Goal: Task Accomplishment & Management: Use online tool/utility

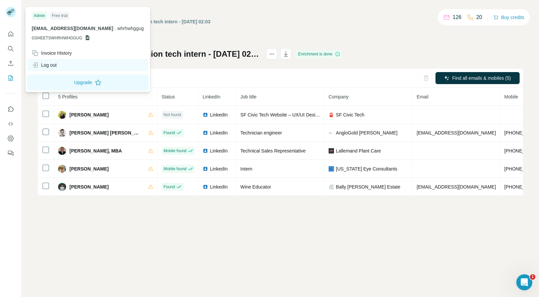
click at [47, 66] on div "Log out" at bounding box center [44, 65] width 25 height 7
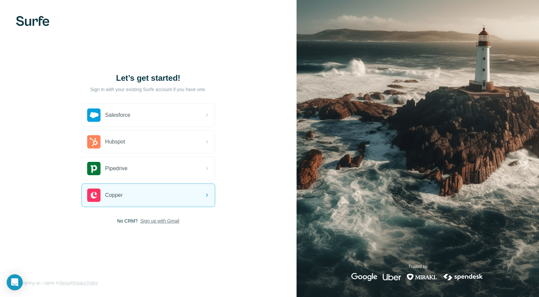
click at [154, 223] on span "Sign up with Gmail" at bounding box center [159, 221] width 39 height 7
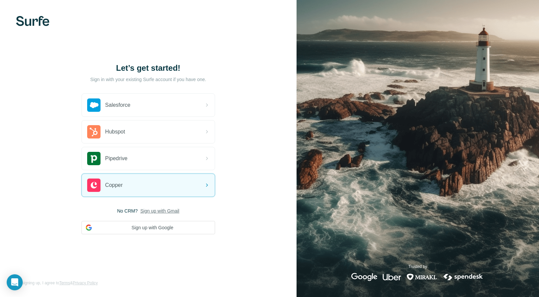
click at [154, 223] on button "Sign up with Google" at bounding box center [149, 227] width 134 height 13
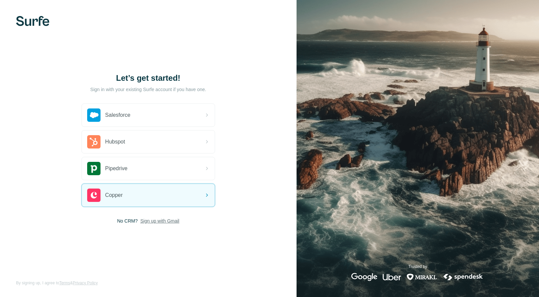
click at [153, 222] on span "Sign up with Gmail" at bounding box center [159, 221] width 39 height 7
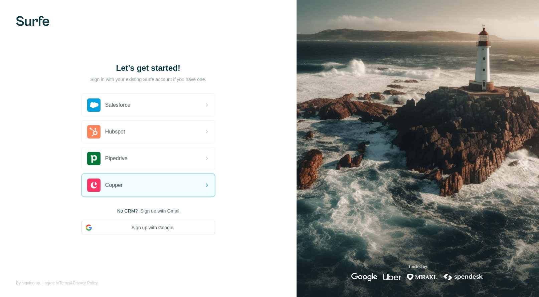
click at [153, 222] on button "Sign up with Google" at bounding box center [149, 227] width 134 height 13
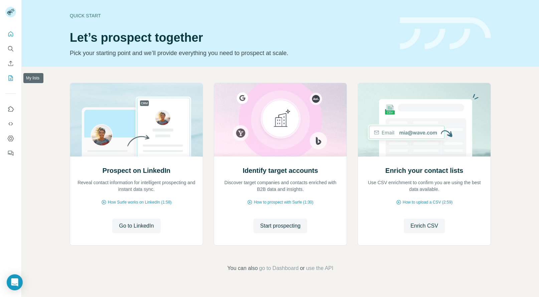
click at [10, 77] on icon "My lists" at bounding box center [10, 78] width 7 height 7
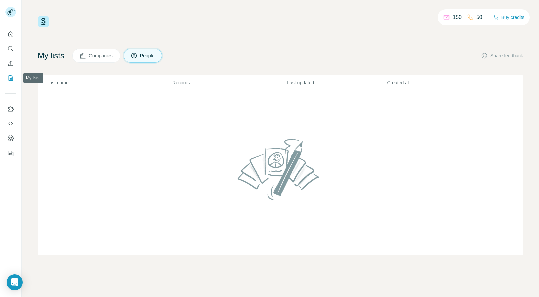
drag, startPoint x: 10, startPoint y: 77, endPoint x: 10, endPoint y: 70, distance: 6.7
click at [10, 70] on nav at bounding box center [10, 56] width 11 height 56
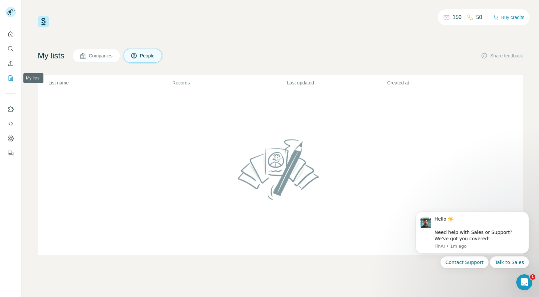
click at [7, 79] on icon "My lists" at bounding box center [10, 78] width 7 height 7
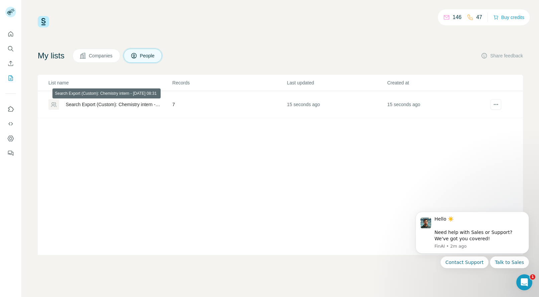
click at [154, 103] on div "Search Export (Custom): Chemistry intern - [DATE] 08:31" at bounding box center [113, 104] width 95 height 7
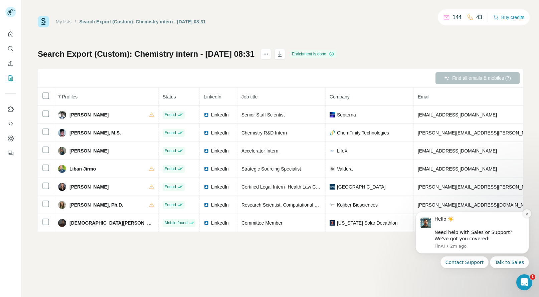
click at [528, 216] on icon "Dismiss notification" at bounding box center [528, 214] width 4 height 4
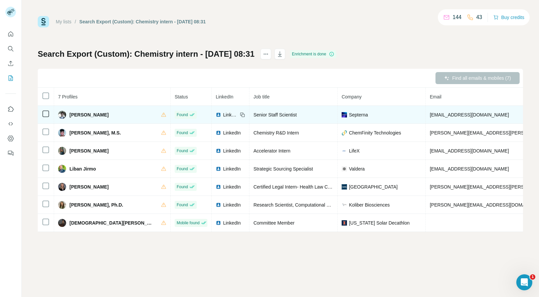
copy span "+19142994292"
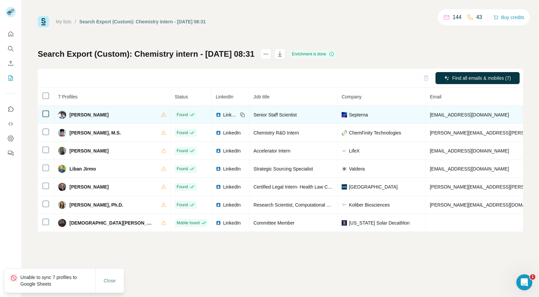
click at [79, 112] on span "Andrew Capacci" at bounding box center [89, 115] width 39 height 7
copy span "Andrew"
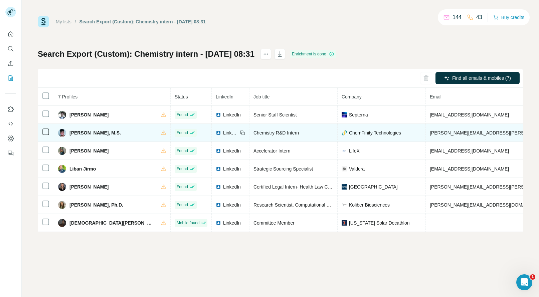
copy span "+17187726065"
click at [75, 133] on span "Frank Valoy, M.S." at bounding box center [95, 133] width 51 height 7
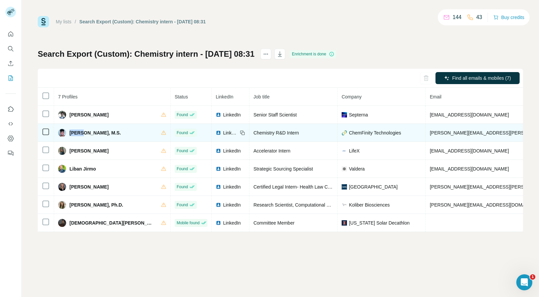
click at [75, 133] on span "Frank Valoy, M.S." at bounding box center [95, 133] width 51 height 7
copy span "Frank"
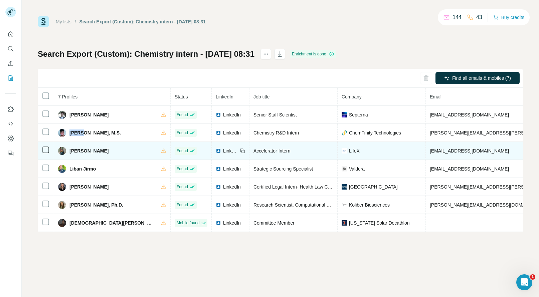
copy span "+12058620314"
click at [76, 151] on span "Kayla Patel" at bounding box center [89, 151] width 39 height 7
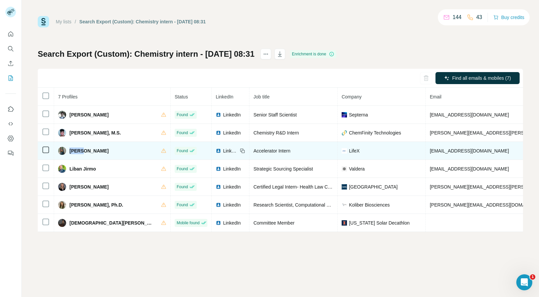
click at [76, 151] on span "Kayla Patel" at bounding box center [89, 151] width 39 height 7
copy span "Kayla"
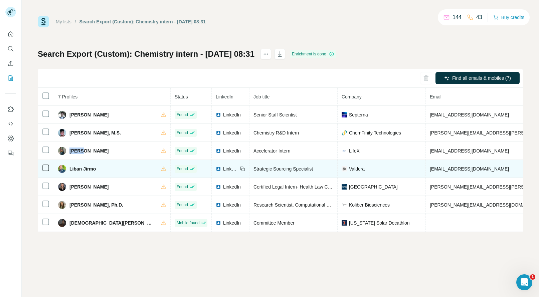
copy span "+19046146455"
click at [75, 169] on span "Liban Jirmo" at bounding box center [83, 169] width 26 height 7
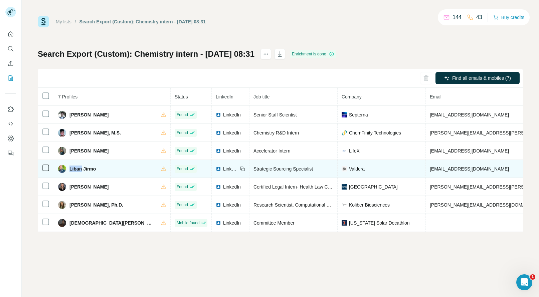
click at [75, 169] on span "Liban Jirmo" at bounding box center [83, 169] width 26 height 7
copy span "Liban"
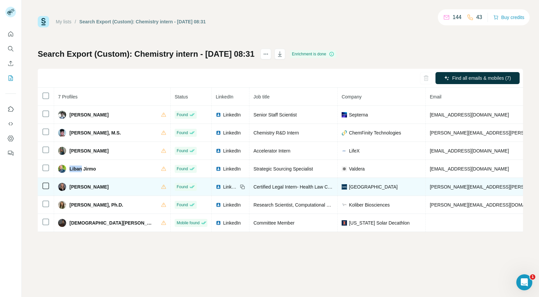
copy span "+12095007008"
click at [75, 187] on span "Nicole Griffin" at bounding box center [89, 187] width 39 height 7
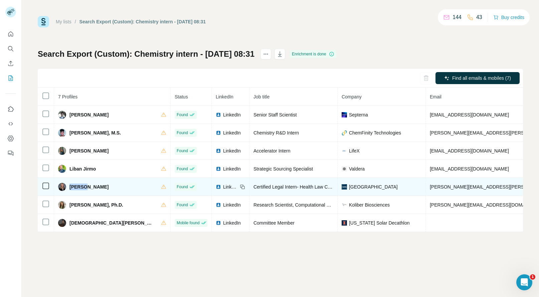
click at [75, 187] on span "Nicole Griffin" at bounding box center [89, 187] width 39 height 7
copy span "Nicole"
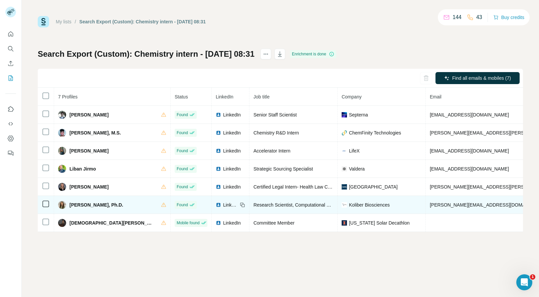
click at [73, 203] on span "Olivia Love, Ph.D." at bounding box center [97, 205] width 54 height 7
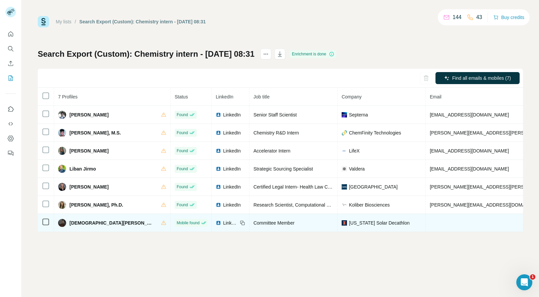
click at [73, 225] on span "Vedant Mohata" at bounding box center [112, 223] width 85 height 7
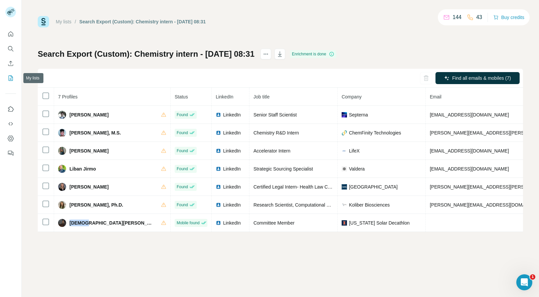
click at [10, 78] on icon "My lists" at bounding box center [10, 78] width 7 height 7
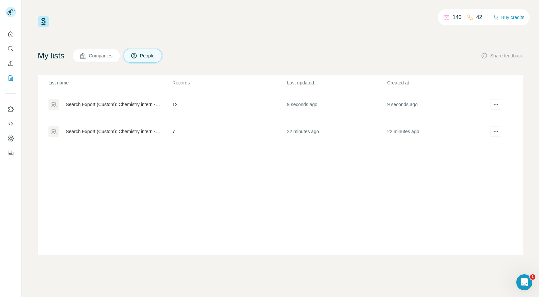
click at [152, 104] on div "Search Export (Custom): Chemistry intern - [DATE] 08:53" at bounding box center [113, 104] width 95 height 7
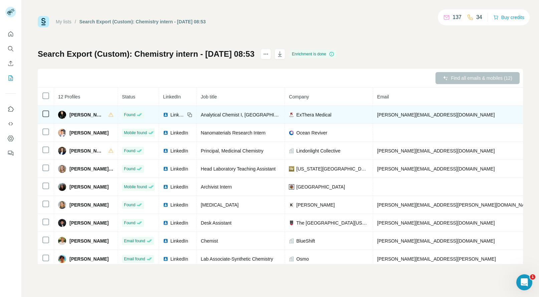
copy span "[PHONE_NUMBER]"
click at [77, 115] on span "[PERSON_NAME]" at bounding box center [86, 115] width 32 height 7
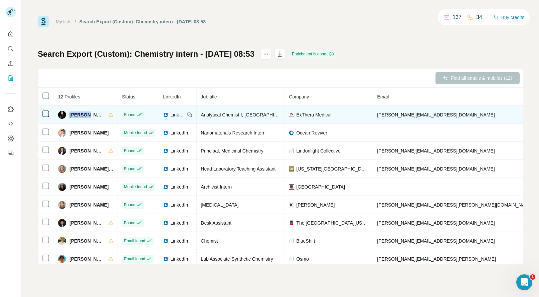
click at [77, 115] on span "[PERSON_NAME]" at bounding box center [86, 115] width 32 height 7
copy span "[PERSON_NAME]"
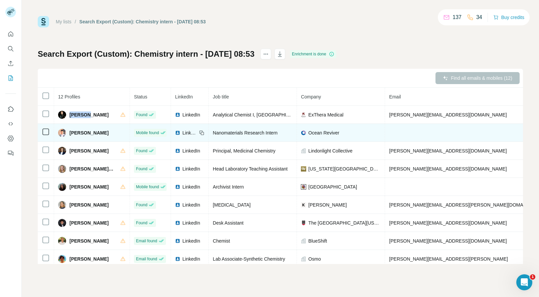
copy span "[PHONE_NUMBER]"
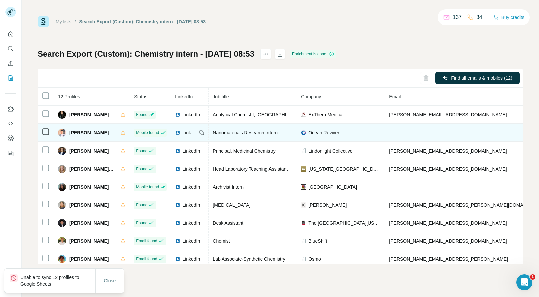
click at [77, 133] on span "[PERSON_NAME]" at bounding box center [89, 133] width 39 height 7
copy span "[PERSON_NAME]"
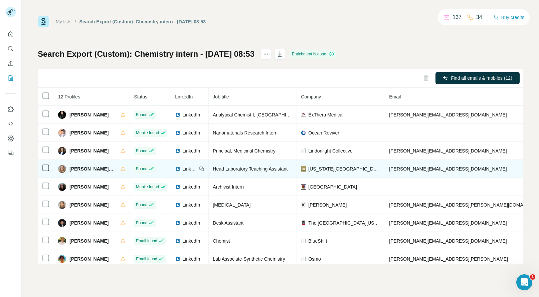
copy span "[PHONE_NUMBER]"
click at [72, 170] on span "[PERSON_NAME] Third" at bounding box center [92, 169] width 44 height 7
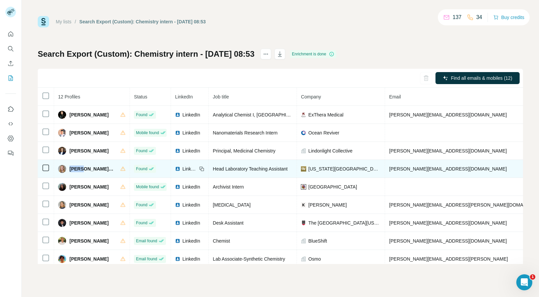
click at [72, 170] on span "[PERSON_NAME] Third" at bounding box center [92, 169] width 44 height 7
copy span "[PERSON_NAME]"
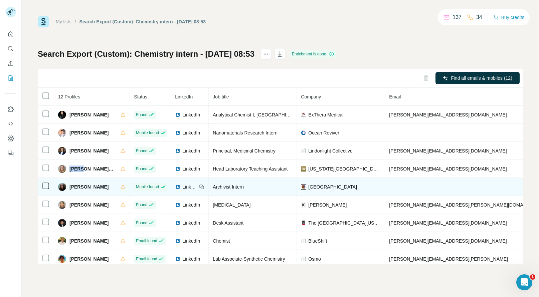
copy span "[PHONE_NUMBER]"
click at [75, 188] on span "[PERSON_NAME]" at bounding box center [89, 187] width 39 height 7
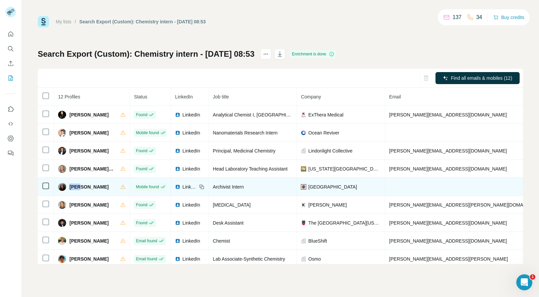
click at [75, 188] on span "[PERSON_NAME]" at bounding box center [89, 187] width 39 height 7
copy span "[PERSON_NAME]"
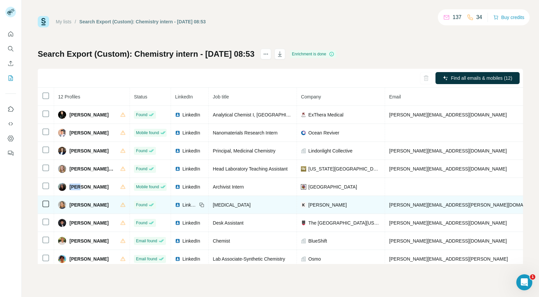
copy span "[PHONE_NUMBER]"
click at [72, 206] on span "[PERSON_NAME]" at bounding box center [89, 205] width 39 height 7
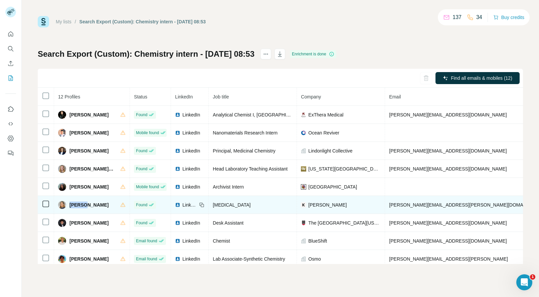
click at [72, 206] on span "[PERSON_NAME]" at bounding box center [89, 205] width 39 height 7
copy span "[PERSON_NAME]"
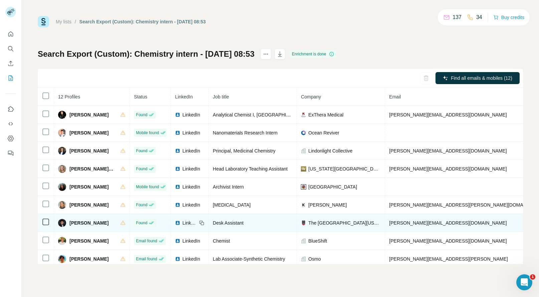
click at [79, 224] on span "[PERSON_NAME]" at bounding box center [89, 223] width 39 height 7
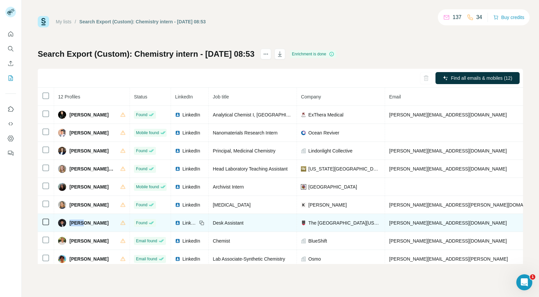
click at [79, 224] on span "[PERSON_NAME]" at bounding box center [89, 223] width 39 height 7
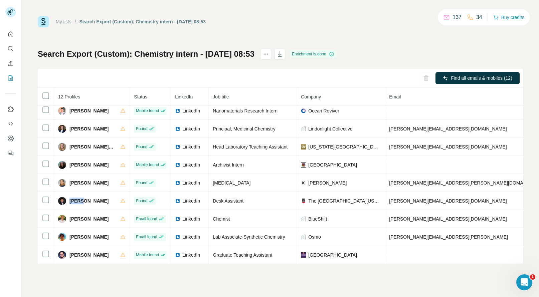
scroll to position [27, 0]
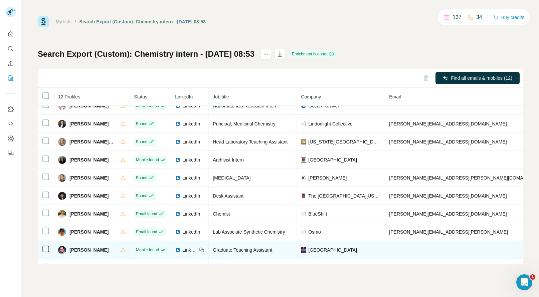
click at [77, 250] on span "[PERSON_NAME]" at bounding box center [89, 250] width 39 height 7
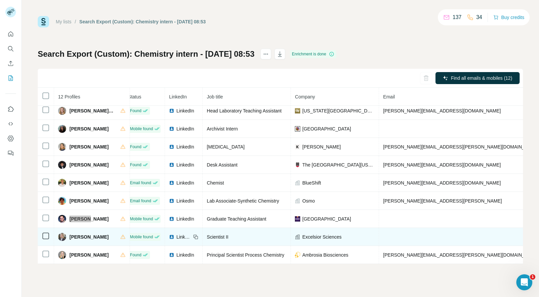
scroll to position [63, 6]
click at [76, 234] on span "[PERSON_NAME]" at bounding box center [89, 237] width 39 height 7
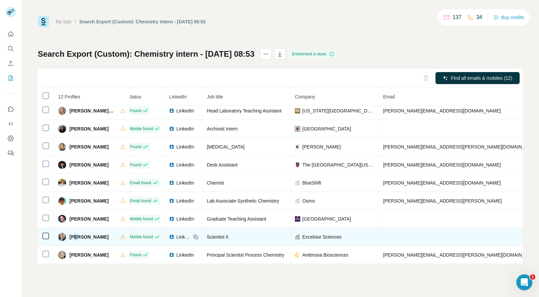
click at [76, 234] on span "[PERSON_NAME]" at bounding box center [89, 237] width 39 height 7
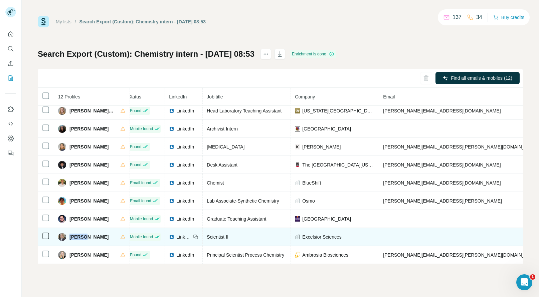
click at [76, 234] on span "[PERSON_NAME]" at bounding box center [89, 237] width 39 height 7
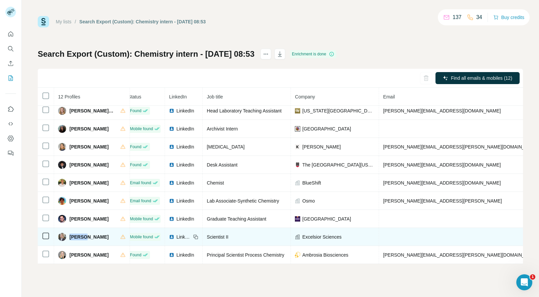
click at [76, 234] on span "[PERSON_NAME]" at bounding box center [89, 237] width 39 height 7
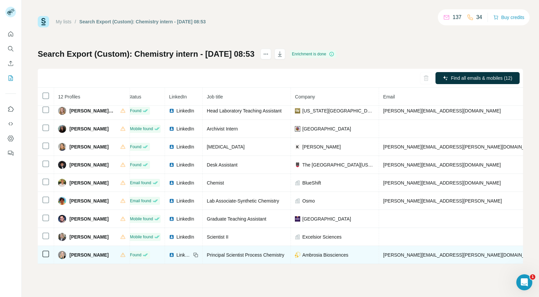
click at [78, 252] on span "[PERSON_NAME]" at bounding box center [89, 255] width 39 height 7
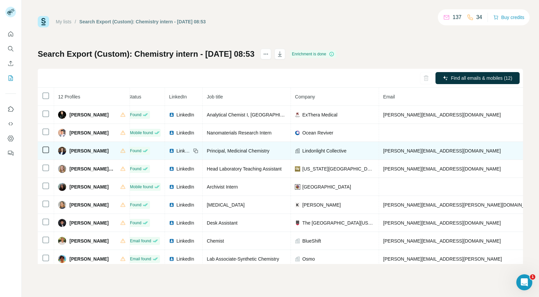
scroll to position [63, 6]
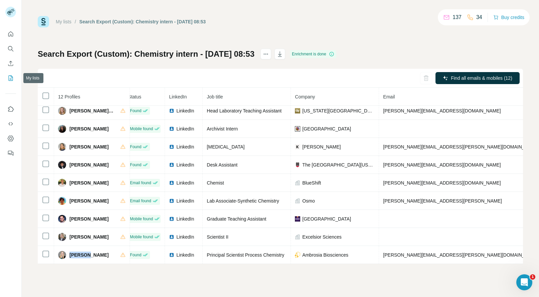
click at [6, 79] on button "My lists" at bounding box center [10, 78] width 11 height 12
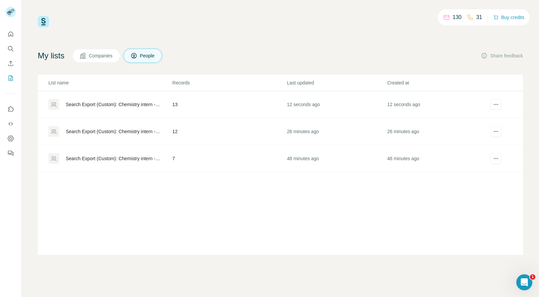
click at [115, 108] on div "Search Export (Custom): Chemistry intern - [DATE] 09:19" at bounding box center [109, 104] width 123 height 11
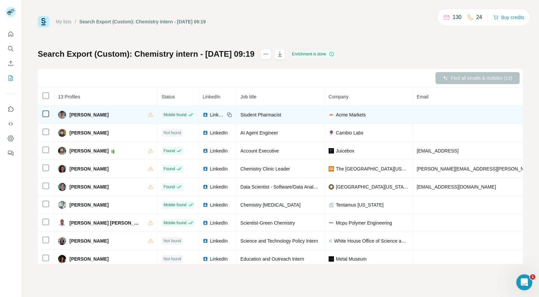
click at [77, 114] on span "[PERSON_NAME]" at bounding box center [89, 115] width 39 height 7
copy span "Andrew"
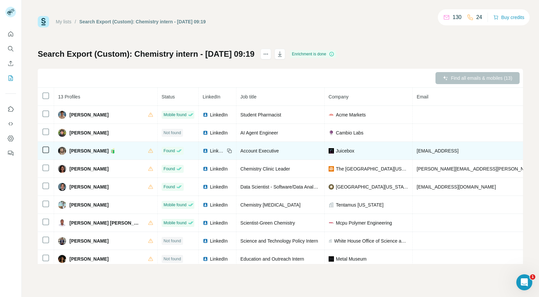
copy span "[PHONE_NUMBER]"
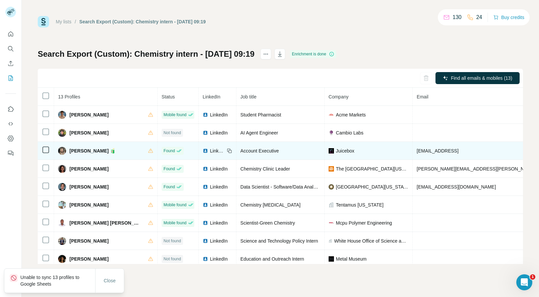
click at [72, 150] on span "[PERSON_NAME] 🧃" at bounding box center [93, 151] width 46 height 7
copy span "Celina"
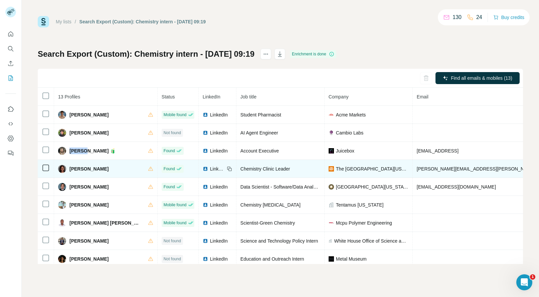
copy span "[PHONE_NUMBER]"
click at [73, 168] on span "[PERSON_NAME]" at bounding box center [89, 169] width 39 height 7
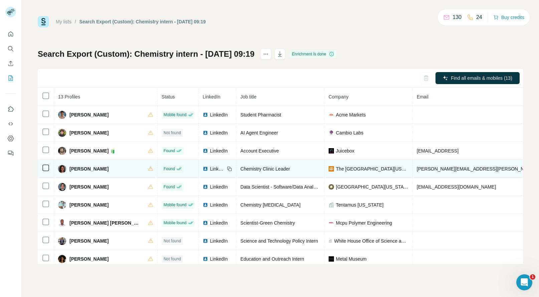
click at [73, 168] on span "[PERSON_NAME]" at bounding box center [89, 169] width 39 height 7
copy span "Claudia"
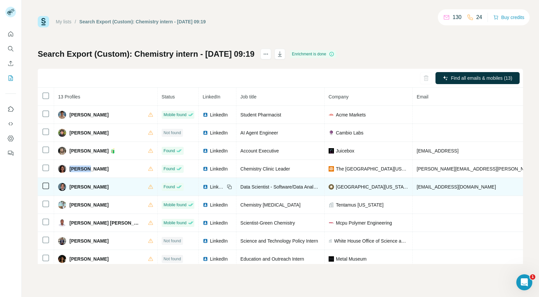
copy span "[PHONE_NUMBER]"
click at [76, 186] on span "[PERSON_NAME]" at bounding box center [89, 187] width 39 height 7
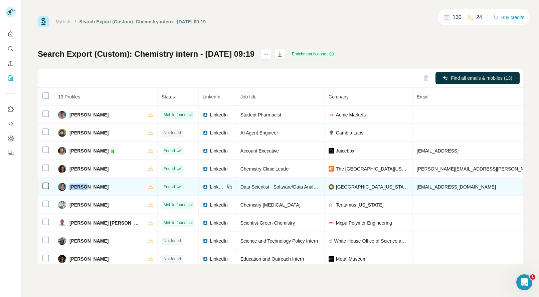
click at [76, 186] on span "[PERSON_NAME]" at bounding box center [89, 187] width 39 height 7
copy span "Daniel"
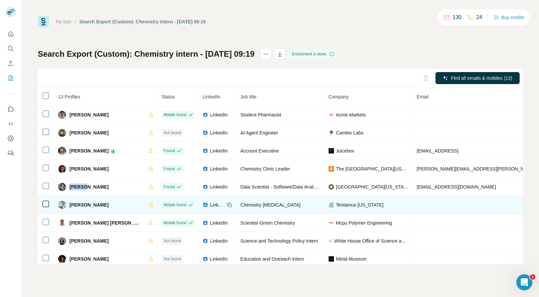
copy span "[PHONE_NUMBER]"
click at [75, 205] on span "[PERSON_NAME]" at bounding box center [89, 205] width 39 height 7
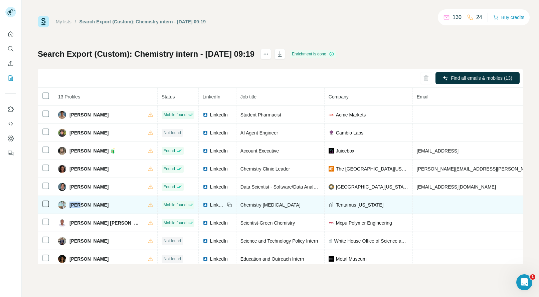
click at [75, 205] on span "[PERSON_NAME]" at bounding box center [89, 205] width 39 height 7
copy span "Diem"
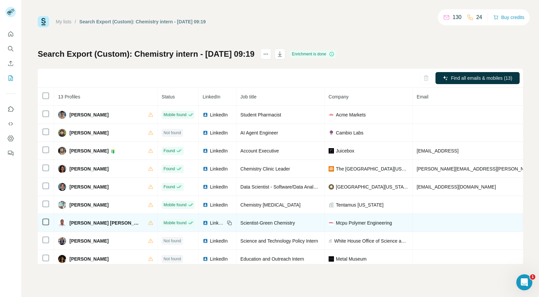
copy span "+16463225190"
click at [75, 224] on span "[PERSON_NAME] [PERSON_NAME]" at bounding box center [106, 223] width 72 height 7
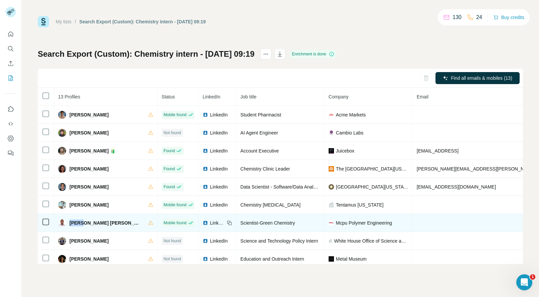
click at [75, 224] on span "[PERSON_NAME] [PERSON_NAME]" at bounding box center [106, 223] width 72 height 7
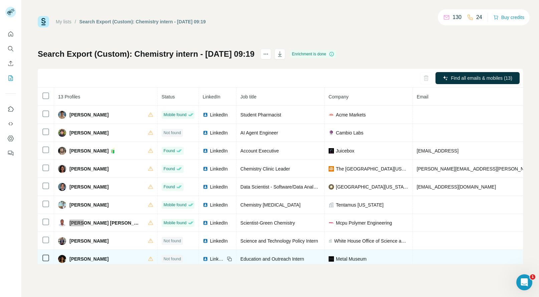
scroll to position [27, 0]
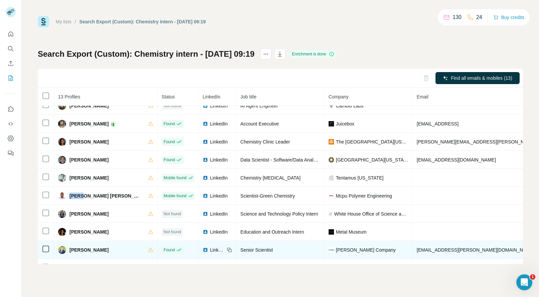
click at [75, 251] on span "[PERSON_NAME]" at bounding box center [89, 250] width 39 height 7
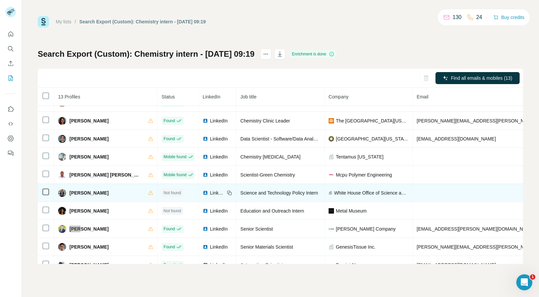
scroll to position [81, 0]
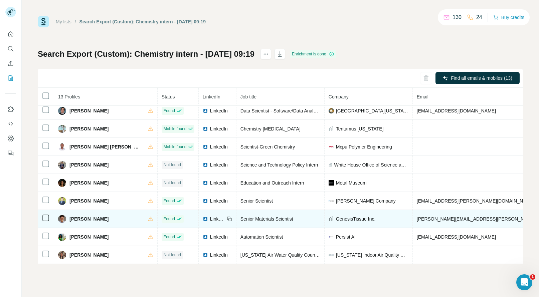
click at [73, 216] on span "Kyle Chin" at bounding box center [89, 219] width 39 height 7
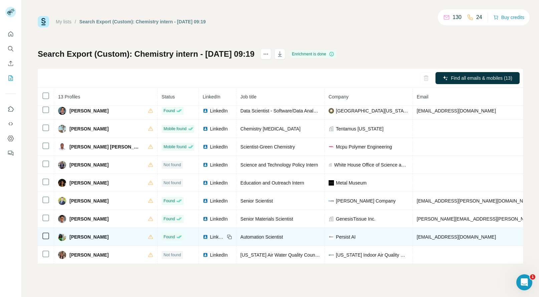
click at [80, 234] on span "Sushmitha Srikanth" at bounding box center [89, 237] width 39 height 7
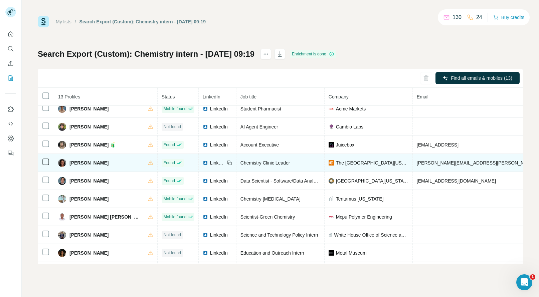
scroll to position [6, 0]
